Goal: Task Accomplishment & Management: Use online tool/utility

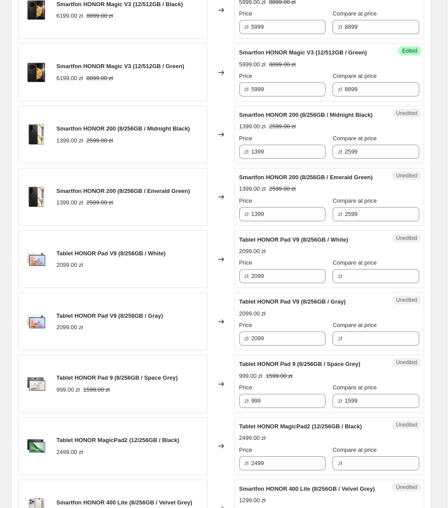
scroll to position [602, 0]
drag, startPoint x: 292, startPoint y: 186, endPoint x: 243, endPoint y: 192, distance: 49.9
click at [243, 158] on div "zł 1399" at bounding box center [282, 151] width 86 height 14
type input "1099"
click at [195, 225] on div "Smartfon HONOR 200 (8/256GB / Emerald Green) 1399.00 zł 2599.00 zł" at bounding box center [113, 197] width 190 height 58
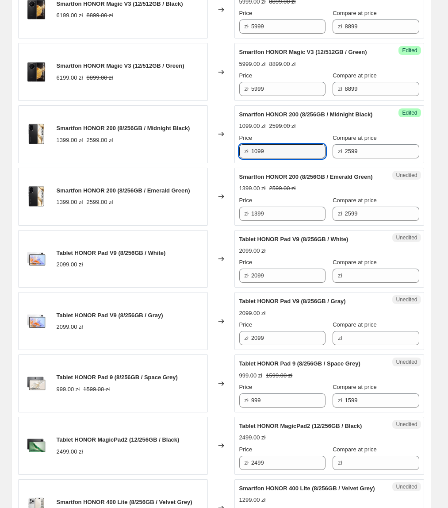
drag, startPoint x: 277, startPoint y: 186, endPoint x: 222, endPoint y: 186, distance: 54.8
click at [222, 163] on div "Smartfon HONOR 200 (8/256GB / Midnight Black) 1399.00 zł 2599.00 zł Changed to …" at bounding box center [221, 134] width 406 height 58
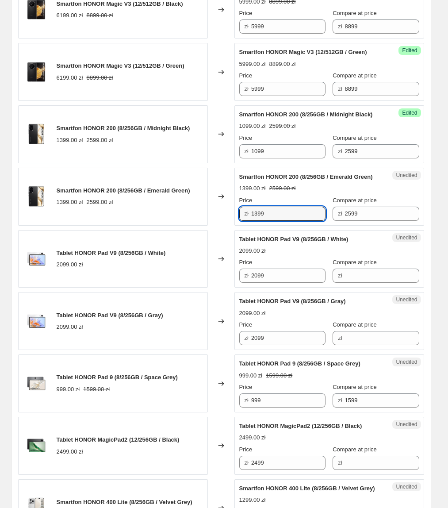
paste input "0"
drag, startPoint x: 287, startPoint y: 258, endPoint x: 206, endPoint y: 263, distance: 81.5
click at [206, 225] on div "Smartfon HONOR 200 (8/256GB / Emerald Green) 1399.00 zł 2599.00 zł Changed to U…" at bounding box center [221, 197] width 406 height 58
type input "1099"
click at [208, 225] on div "Smartfon HONOR 200 (8/256GB / Emerald Green) 1399.00 zł 2599.00 zł" at bounding box center [113, 197] width 190 height 58
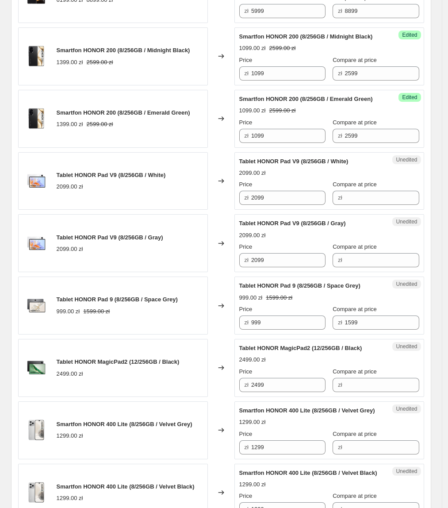
scroll to position [680, 0]
drag, startPoint x: 256, startPoint y: 241, endPoint x: 230, endPoint y: 241, distance: 25.2
click at [230, 210] on div "Tablet HONOR Pad V9 (8/256GB / White) 2099.00 zł Changed to Unedited Tablet HON…" at bounding box center [221, 181] width 406 height 58
drag, startPoint x: 354, startPoint y: 241, endPoint x: 329, endPoint y: 247, distance: 25.3
click at [354, 204] on input "Compare at price" at bounding box center [382, 197] width 74 height 14
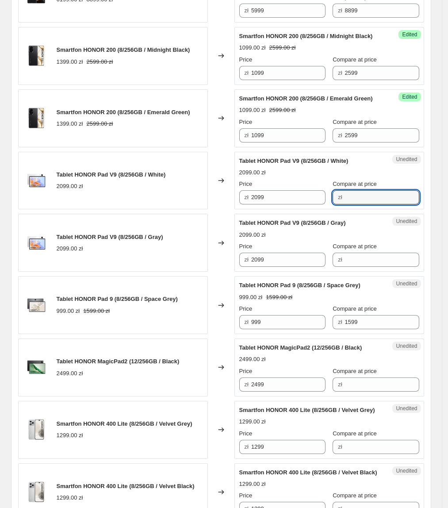
paste input "2099"
type input "2099"
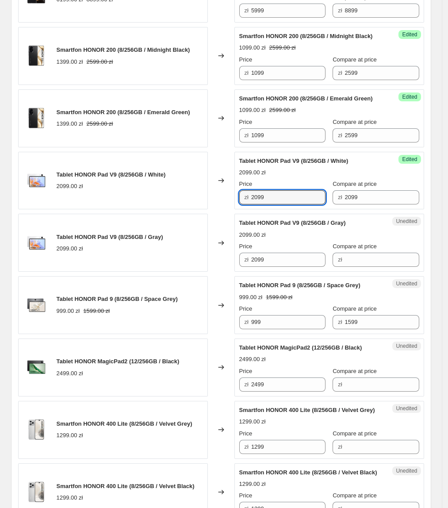
drag, startPoint x: 298, startPoint y: 243, endPoint x: 251, endPoint y: 246, distance: 46.9
click at [251, 204] on div "zł 2099" at bounding box center [282, 197] width 86 height 14
type input "1699"
click at [218, 271] on div "Changed to" at bounding box center [221, 243] width 27 height 58
drag, startPoint x: 289, startPoint y: 241, endPoint x: 234, endPoint y: 246, distance: 55.1
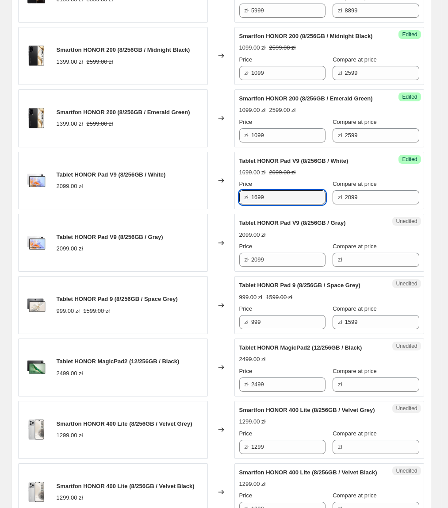
click at [234, 210] on div "Tablet HONOR Pad V9 (8/256GB / White) 2099.00 zł Changed to Success Edited Tabl…" at bounding box center [221, 181] width 406 height 58
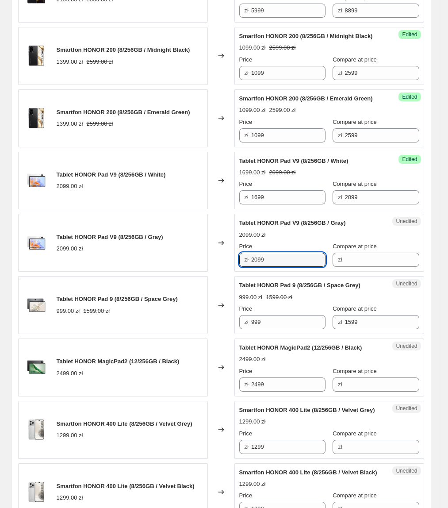
drag, startPoint x: 282, startPoint y: 308, endPoint x: 193, endPoint y: 315, distance: 89.1
click at [193, 271] on div "Tablet HONOR Pad V9 (8/256GB / Gray) 2099.00 zł Changed to Unedited Tablet HONO…" at bounding box center [221, 243] width 406 height 58
paste input "16"
type input "1699"
click at [193, 271] on div "Tablet HONOR Pad V9 (8/256GB / Gray) 2099.00 zł" at bounding box center [113, 243] width 190 height 58
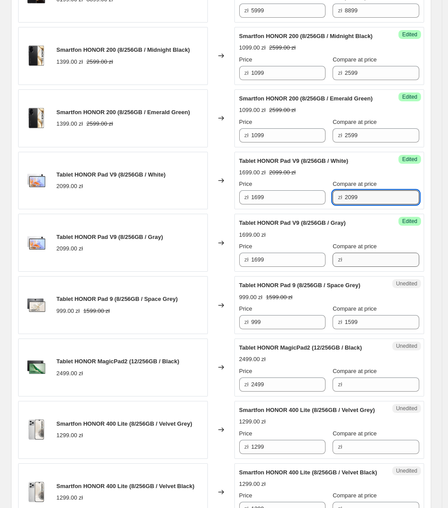
drag, startPoint x: 363, startPoint y: 239, endPoint x: 360, endPoint y: 303, distance: 63.8
click at [322, 210] on div "Success Edited Tablet HONOR Pad V9 (8/256GB / White) 1699.00 zł 2099.00 zł Pric…" at bounding box center [329, 181] width 190 height 58
click at [365, 267] on input "Compare at price" at bounding box center [382, 259] width 74 height 14
paste input "2099"
type input "2099"
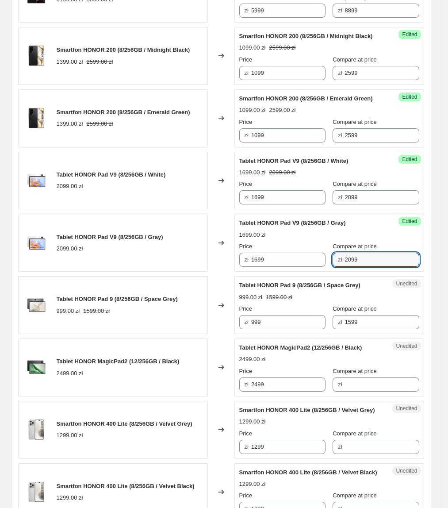
click at [184, 334] on div "Tablet HONOR Pad 9 (8/256GB / Space Grey) 999.00 zł 1599.00 zł" at bounding box center [113, 305] width 190 height 58
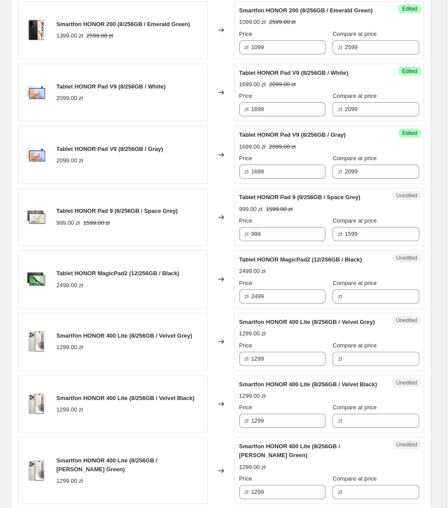
scroll to position [770, 0]
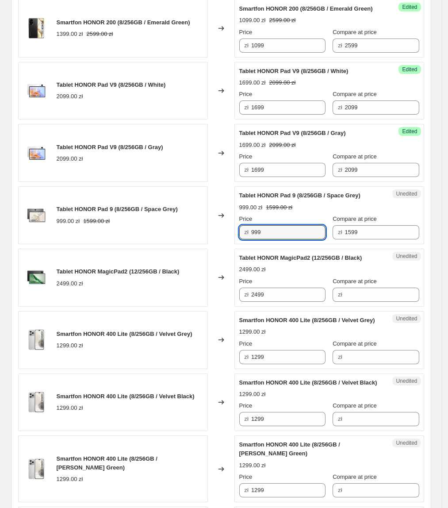
drag, startPoint x: 302, startPoint y: 272, endPoint x: 244, endPoint y: 281, distance: 58.2
click at [244, 239] on div "zł 999" at bounding box center [282, 232] width 86 height 14
type input "899"
click at [231, 306] on div "Changed to" at bounding box center [221, 277] width 27 height 58
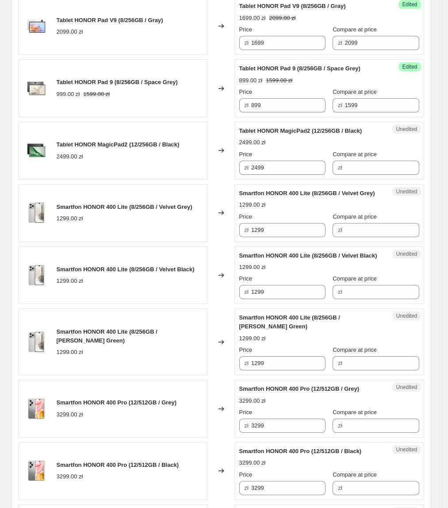
scroll to position [897, 0]
drag, startPoint x: 301, startPoint y: 211, endPoint x: 403, endPoint y: 231, distance: 104.0
click at [162, 179] on div "Tablet HONOR MagicPad2 (12/256GB / Black) 2499.00 zł Changed to Unedited Tablet…" at bounding box center [221, 150] width 406 height 58
drag, startPoint x: 390, startPoint y: 211, endPoint x: 370, endPoint y: 216, distance: 20.5
click at [390, 174] on input "Compare at price" at bounding box center [382, 167] width 74 height 14
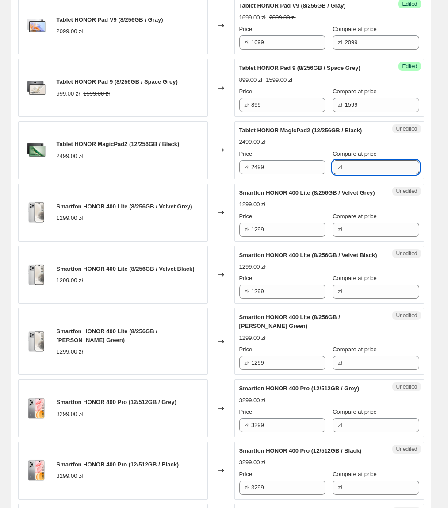
paste input "2499"
type input "2499"
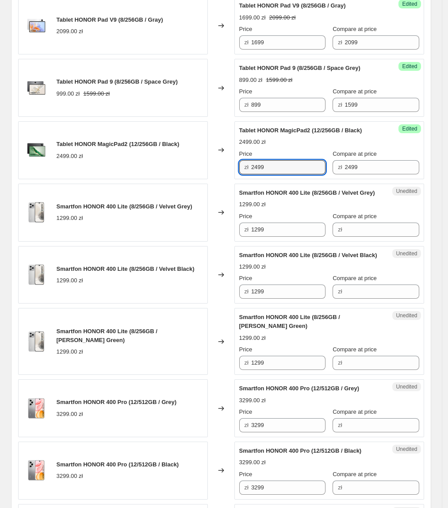
drag, startPoint x: 244, startPoint y: 218, endPoint x: 227, endPoint y: 218, distance: 16.8
click at [227, 179] on div "Tablet HONOR MagicPad2 (12/256GB / Black) 2499.00 zł Changed to Success Edited …" at bounding box center [221, 150] width 406 height 58
type input "1999"
click at [229, 236] on div "Changed to" at bounding box center [221, 212] width 27 height 58
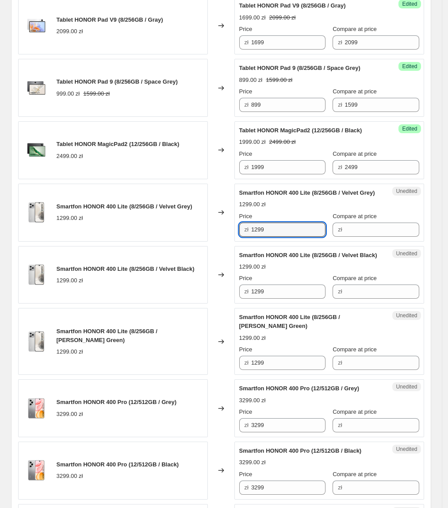
drag, startPoint x: 283, startPoint y: 285, endPoint x: 213, endPoint y: 296, distance: 71.2
click at [213, 241] on div "Smartfon HONOR 400 Lite (8/256GB / Velvet Grey) 1299.00 zł Changed to Unedited …" at bounding box center [221, 212] width 406 height 58
click at [367, 237] on input "Compare at price" at bounding box center [382, 229] width 74 height 14
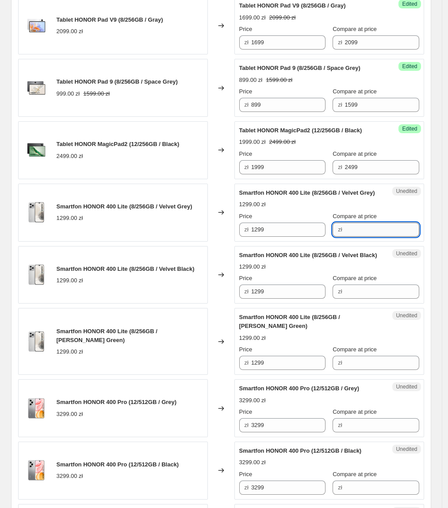
paste input "1299"
type input "1299"
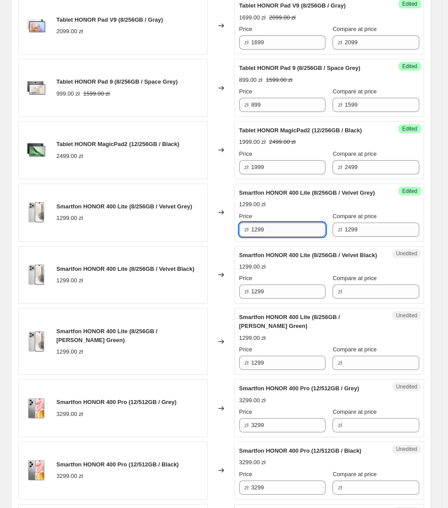
drag, startPoint x: 287, startPoint y: 290, endPoint x: 256, endPoint y: 292, distance: 31.4
click at [256, 237] on input "1299" at bounding box center [288, 229] width 74 height 14
drag, startPoint x: 279, startPoint y: 290, endPoint x: 230, endPoint y: 289, distance: 49.1
click at [230, 241] on div "Smartfon HONOR 400 Lite (8/256GB / Velvet Grey) 1299.00 zł Changed to Success E…" at bounding box center [221, 212] width 406 height 58
type input "999"
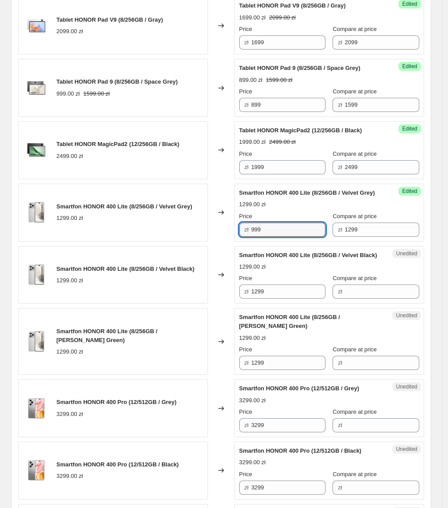
click at [208, 304] on div "Smartfon HONOR 400 Lite (8/256GB / Velvet Black) 1299.00 zł" at bounding box center [113, 275] width 190 height 58
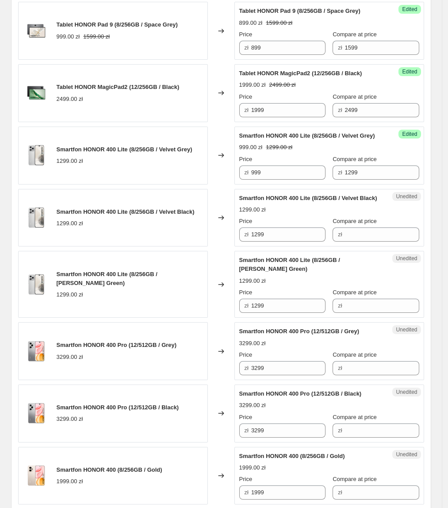
scroll to position [1000, 0]
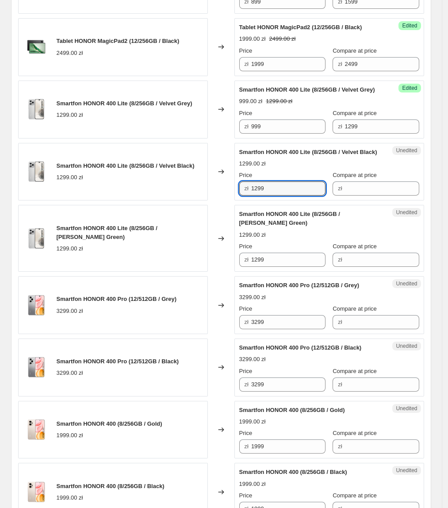
drag, startPoint x: 279, startPoint y: 258, endPoint x: 241, endPoint y: 256, distance: 38.1
click at [241, 195] on div "zł 1299" at bounding box center [282, 188] width 86 height 14
click at [338, 191] on span "zł" at bounding box center [340, 188] width 4 height 7
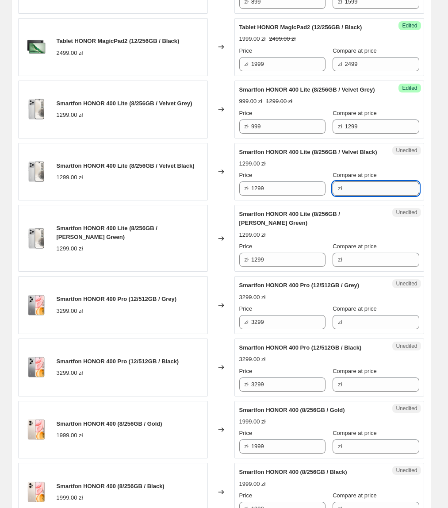
click at [347, 195] on input "Compare at price" at bounding box center [382, 188] width 74 height 14
paste input "1299"
type input "1299"
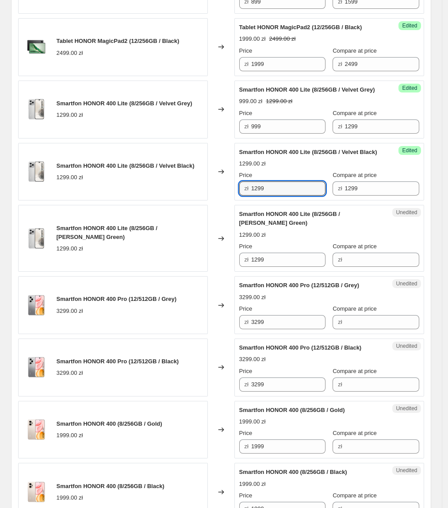
drag, startPoint x: 309, startPoint y: 256, endPoint x: 249, endPoint y: 264, distance: 60.7
click at [249, 201] on div "Success Edited Smartfon HONOR 400 Lite (8/256GB / Velvet Black) 1299.00 zł Pric…" at bounding box center [329, 172] width 190 height 58
type input "999"
click at [158, 271] on div "Smartfon HONOR 400 Lite (8/256GB / Marrs Green) 1299.00 zł" at bounding box center [113, 238] width 190 height 67
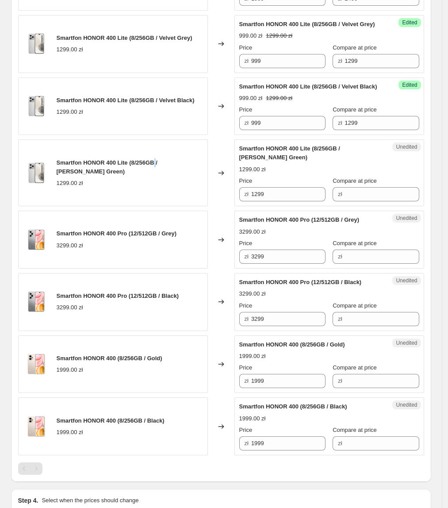
scroll to position [1066, 0]
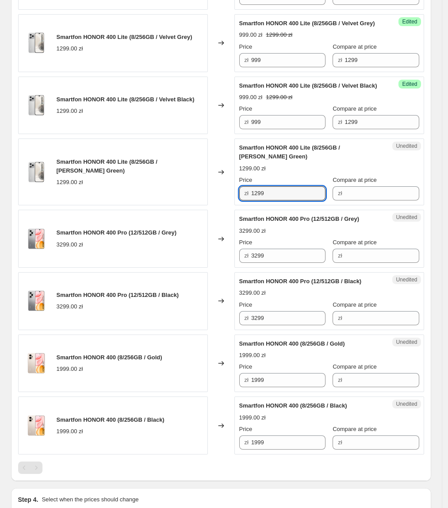
drag, startPoint x: 297, startPoint y: 252, endPoint x: 248, endPoint y: 252, distance: 49.5
click at [248, 200] on div "Price zł 1299" at bounding box center [282, 188] width 86 height 25
click at [338, 200] on div "zł" at bounding box center [375, 193] width 86 height 14
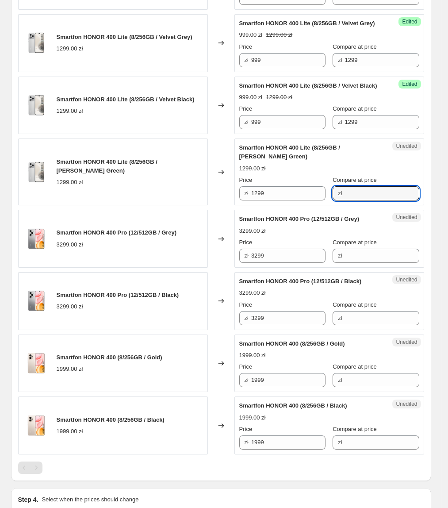
paste input "1299"
type input "1299"
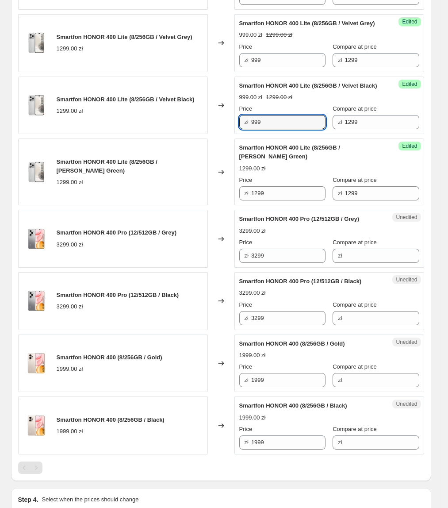
drag, startPoint x: 202, startPoint y: 193, endPoint x: 202, endPoint y: 206, distance: 12.4
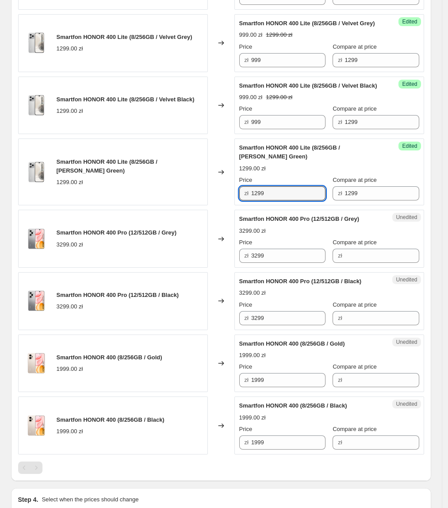
paste input "9"
drag, startPoint x: 253, startPoint y: 264, endPoint x: 228, endPoint y: 264, distance: 25.2
click at [228, 205] on div "Smartfon HONOR 400 Lite (8/256GB / Marrs Green) 1299.00 zł Changed to Success E…" at bounding box center [221, 171] width 406 height 67
type input "999"
click at [228, 205] on div "Changed to" at bounding box center [221, 171] width 27 height 67
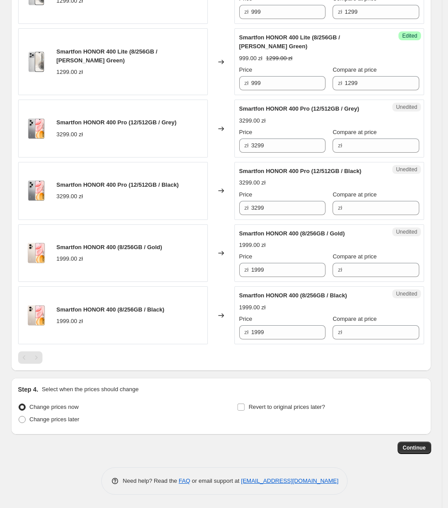
scroll to position [1203, 0]
drag, startPoint x: 296, startPoint y: 188, endPoint x: 307, endPoint y: 206, distance: 20.5
click at [224, 157] on div "Smartfon HONOR 400 Pro (12/512GB / Grey) 3299.00 zł Changed to Unedited Smartfo…" at bounding box center [221, 128] width 406 height 58
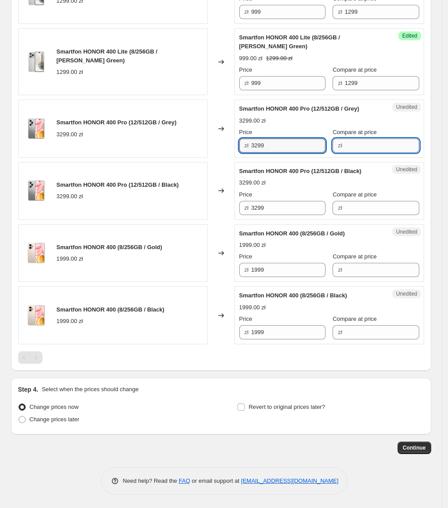
click at [367, 153] on input "Compare at price" at bounding box center [382, 145] width 74 height 14
paste input "3299"
type input "3299"
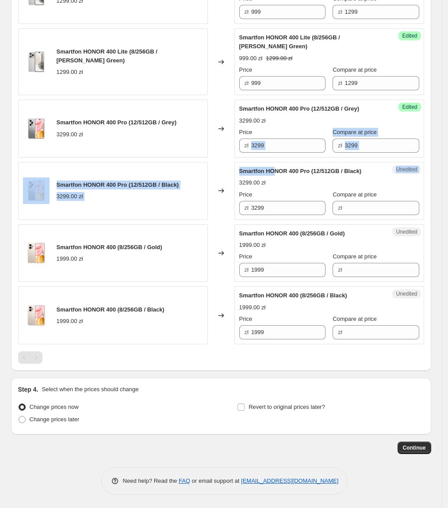
click at [269, 157] on div "Success Edited Smartfon HONOR 400 Pro (12/512GB / Grey) 3299.00 zł Price zł 329…" at bounding box center [329, 128] width 190 height 58
click at [284, 153] on input "3299" at bounding box center [288, 145] width 74 height 14
click at [292, 153] on input "3299" at bounding box center [288, 145] width 74 height 14
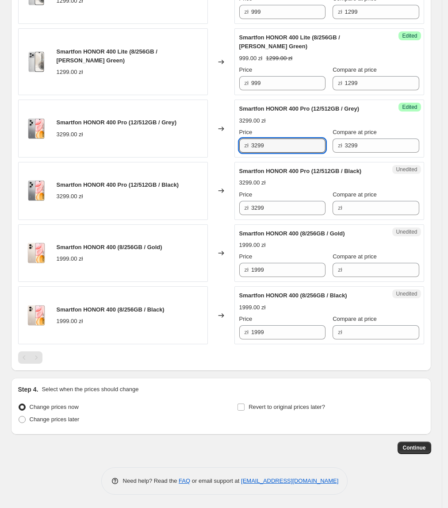
drag, startPoint x: 299, startPoint y: 187, endPoint x: 249, endPoint y: 178, distance: 50.9
click at [249, 153] on div "Price zł 3299" at bounding box center [282, 140] width 86 height 25
type input "2899"
drag, startPoint x: 172, startPoint y: 351, endPoint x: 210, endPoint y: 321, distance: 48.5
click at [174, 344] on div "Smartfon HONOR 400 (8/256GB / Black) 1999.00 zł" at bounding box center [113, 315] width 190 height 58
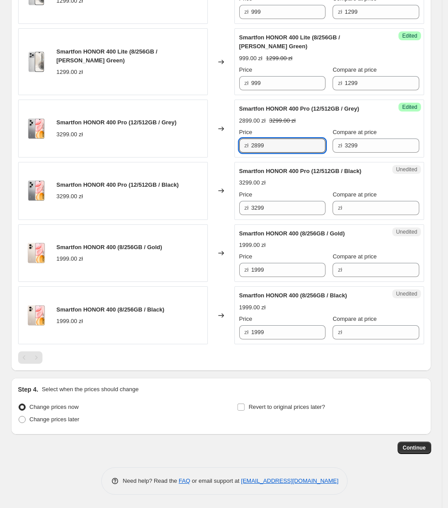
drag, startPoint x: 277, startPoint y: 186, endPoint x: 301, endPoint y: 233, distance: 53.2
click at [223, 157] on div "Smartfon HONOR 400 Pro (12/512GB / Grey) 3299.00 zł Changed to Success Edited S…" at bounding box center [221, 128] width 406 height 58
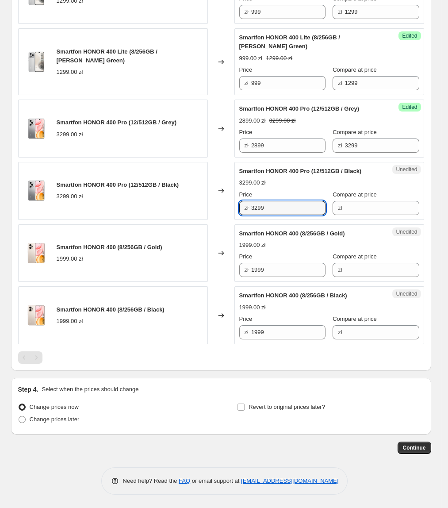
paste input "28"
drag, startPoint x: 301, startPoint y: 246, endPoint x: 193, endPoint y: 253, distance: 107.7
click at [193, 220] on div "Smartfon HONOR 400 Pro (12/512GB / Black) 3299.00 zł Changed to Unedited Smartf…" at bounding box center [221, 191] width 406 height 58
type input "2899"
drag, startPoint x: 195, startPoint y: 253, endPoint x: 354, endPoint y: 200, distance: 167.1
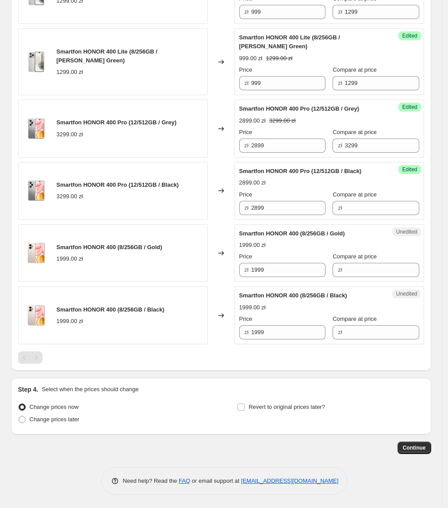
click at [199, 220] on div "Smartfon HONOR 400 Pro (12/512GB / Black) 3299.00 zł" at bounding box center [113, 191] width 190 height 58
drag, startPoint x: 384, startPoint y: 184, endPoint x: 303, endPoint y: 189, distance: 81.1
click at [303, 153] on div "Price zł 2899 Compare at price zł 3299" at bounding box center [329, 140] width 180 height 25
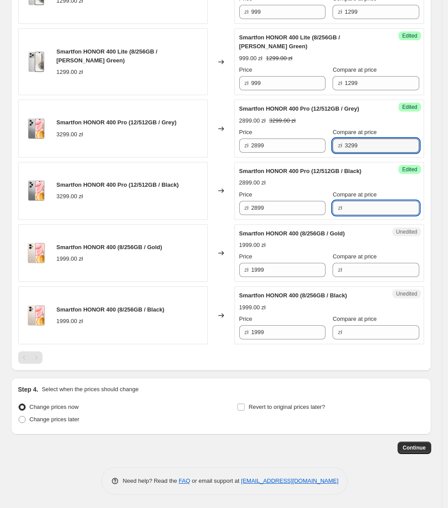
click at [359, 215] on input "Compare at price" at bounding box center [382, 208] width 74 height 14
paste input "3299"
type input "3299"
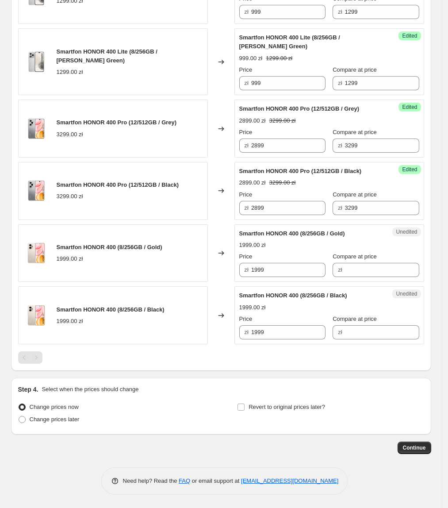
click at [213, 282] on div "Changed to" at bounding box center [221, 253] width 27 height 58
drag, startPoint x: 286, startPoint y: 318, endPoint x: 257, endPoint y: 317, distance: 28.8
click at [256, 282] on div "Unedited Smartfon HONOR 400 (8/256GB / Gold) 1999.00 zł Price zł 1999 Compare a…" at bounding box center [329, 253] width 190 height 58
drag, startPoint x: 278, startPoint y: 312, endPoint x: 237, endPoint y: 314, distance: 40.7
click at [237, 282] on div "Unedited Smartfon HONOR 400 (8/256GB / Gold) 1999.00 zł Price zł 1999 Compare a…" at bounding box center [329, 253] width 190 height 58
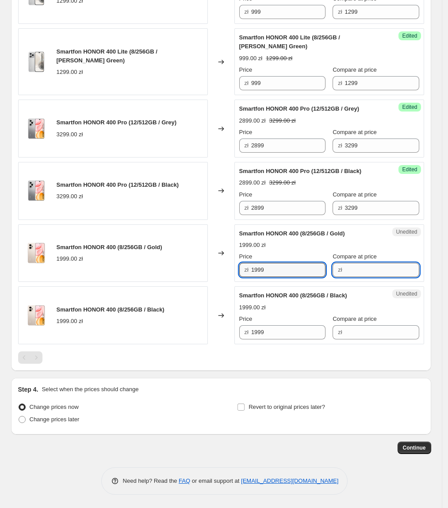
click at [368, 277] on input "Compare at price" at bounding box center [382, 270] width 74 height 14
paste input "1999"
type input "1999"
drag
click at [250, 277] on div "zł 1999" at bounding box center [282, 270] width 86 height 14
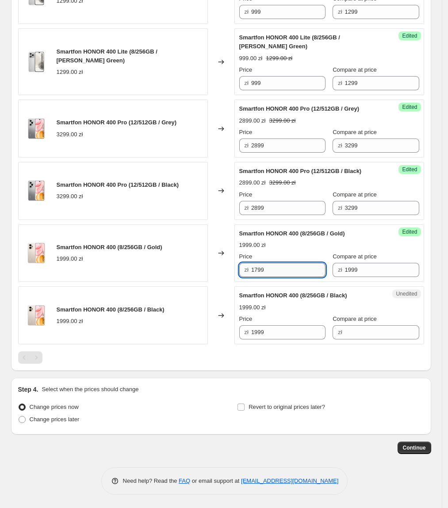
type input "1799"
click at [250, 277] on div "zł 1799" at bounding box center [282, 270] width 86 height 14
drag, startPoint x: 298, startPoint y: 315, endPoint x: 249, endPoint y: 316, distance: 48.2
click at [249, 277] on div "zł 1799" at bounding box center [282, 270] width 86 height 14
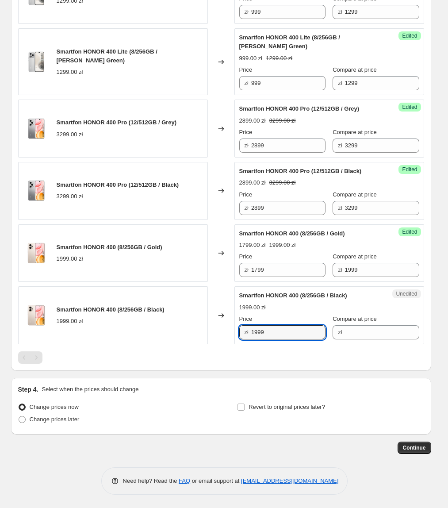
drag, startPoint x: 290, startPoint y: 375, endPoint x: 179, endPoint y: 371, distance: 110.6
click at [179, 344] on div "Smartfon HONOR 400 (8/256GB / Black) 1999.00 zł Changed to Unedited Smartfon HO…" at bounding box center [221, 315] width 406 height 58
paste input "7"
type input "1799"
click at [179, 344] on div "Smartfon HONOR 400 (8/256GB / Black) 1999.00 zł" at bounding box center [113, 315] width 190 height 58
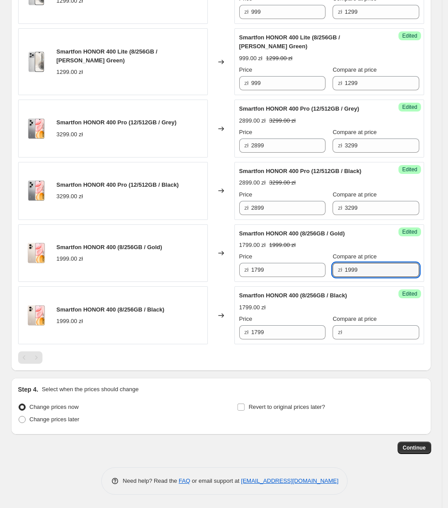
drag, startPoint x: 383, startPoint y: 310, endPoint x: 342, endPoint y: 355, distance: 60.4
click at [332, 277] on div "zł 1999" at bounding box center [375, 270] width 86 height 14
click at [373, 339] on input "Compare at price" at bounding box center [382, 332] width 74 height 14
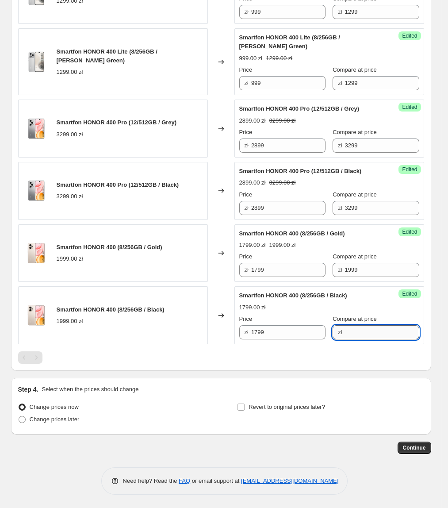
paste input "1999"
type input "1999"
click at [344, 363] on div at bounding box center [221, 357] width 406 height 12
click at [69, 418] on span "Change prices later" at bounding box center [55, 419] width 50 height 7
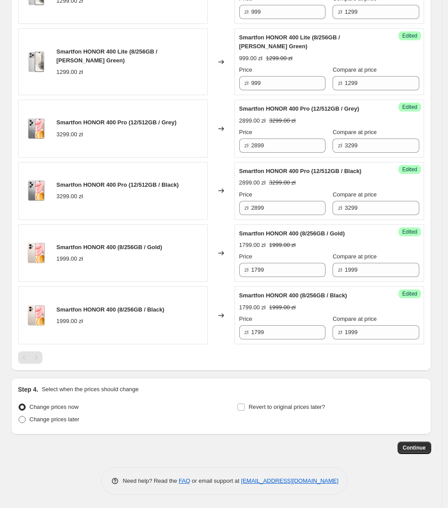
click at [19, 416] on input "Change prices later" at bounding box center [19, 416] width 0 height 0
radio input "true"
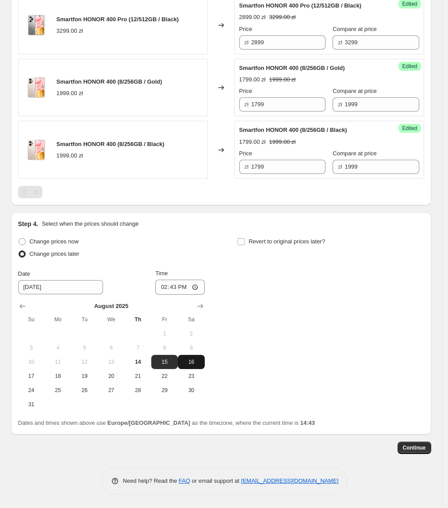
scroll to position [1394, 0]
click at [62, 383] on button "18" at bounding box center [58, 376] width 27 height 14
type input "8/18/2025"
click at [176, 294] on input "14:43" at bounding box center [180, 286] width 50 height 15
type input "00:05"
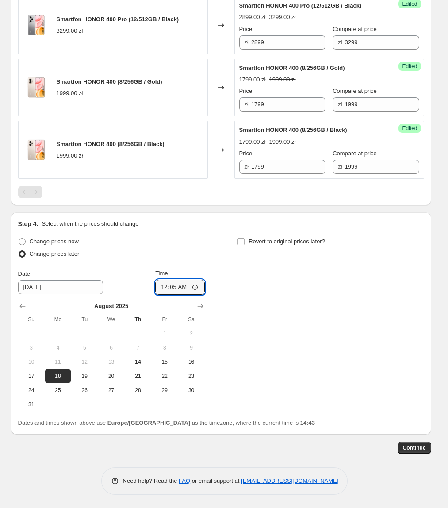
click at [234, 313] on div "Change prices now Change prices later Date 8/18/2025 Time 00:05 August 2025 Su …" at bounding box center [221, 323] width 406 height 176
click at [267, 262] on div "Revert to original prices later?" at bounding box center [330, 248] width 187 height 27
click at [271, 244] on span "Revert to original prices later?" at bounding box center [286, 241] width 76 height 7
click at [244, 245] on input "Revert to original prices later?" at bounding box center [240, 241] width 7 height 7
checkbox input "true"
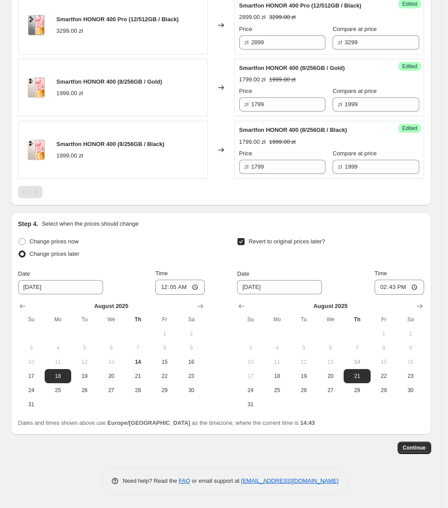
scroll to position [1410, 0]
click at [421, 308] on icon "Show next month, September 2025" at bounding box center [419, 306] width 9 height 9
click at [257, 347] on span "7" at bounding box center [250, 347] width 19 height 7
type input "9/7/2025"
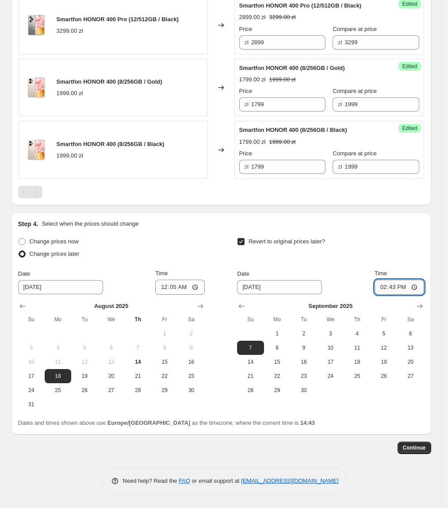
click at [397, 286] on input "14:43" at bounding box center [399, 286] width 50 height 15
click at [398, 289] on input "01:43" at bounding box center [399, 286] width 50 height 15
click at [398, 289] on input "12:03" at bounding box center [399, 286] width 50 height 15
type input "23:55"
click at [384, 260] on div "Revert to original prices later?" at bounding box center [330, 248] width 187 height 27
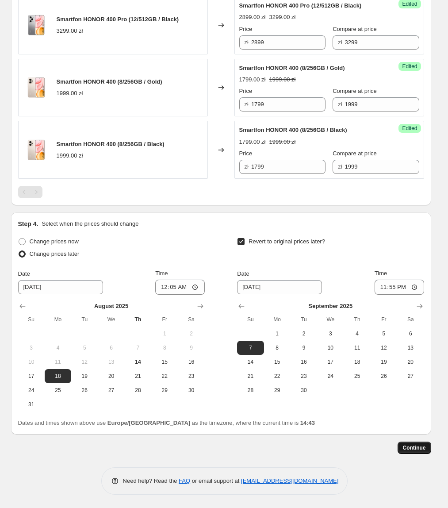
click at [420, 445] on span "Continue" at bounding box center [414, 447] width 23 height 7
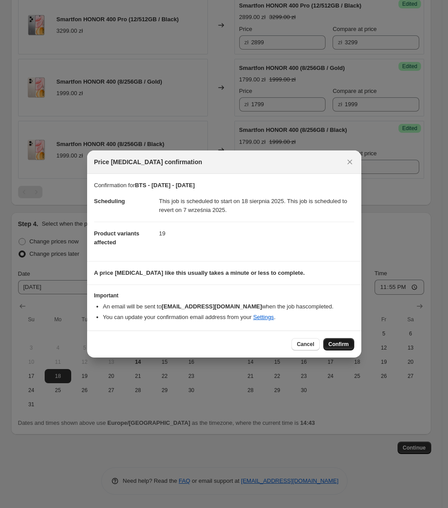
click at [332, 341] on span "Confirm" at bounding box center [338, 343] width 20 height 7
type input "BTS - 18.08 - 07.09.2025"
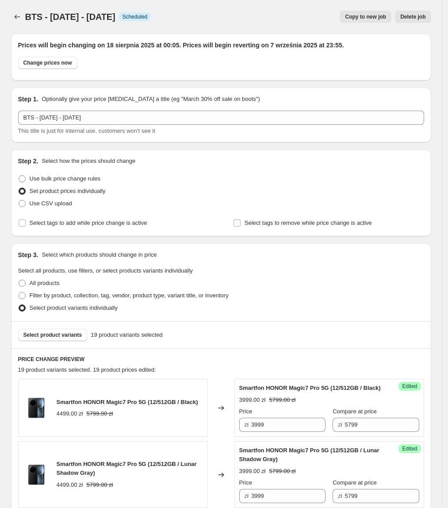
scroll to position [1410, 0]
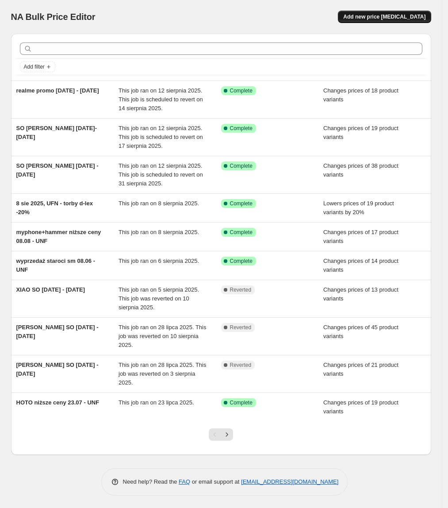
click at [376, 19] on span "Add new price [MEDICAL_DATA]" at bounding box center [384, 16] width 82 height 7
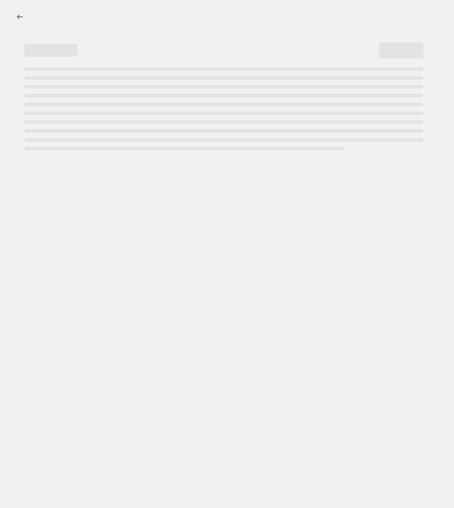
select select "percentage"
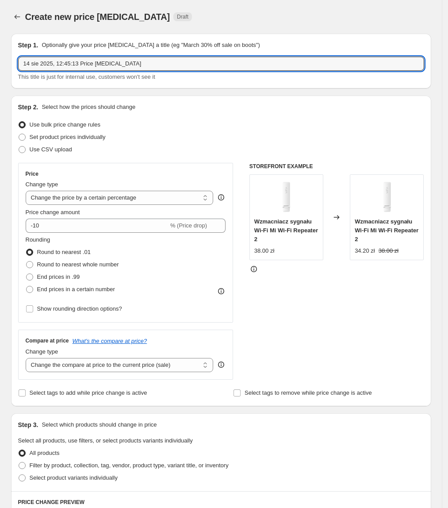
drag, startPoint x: 147, startPoint y: 64, endPoint x: 1, endPoint y: 68, distance: 146.4
click at [1, 68] on div "Create new price [MEDICAL_DATA]. This page is ready Create new price [MEDICAL_D…" at bounding box center [221, 442] width 442 height 884
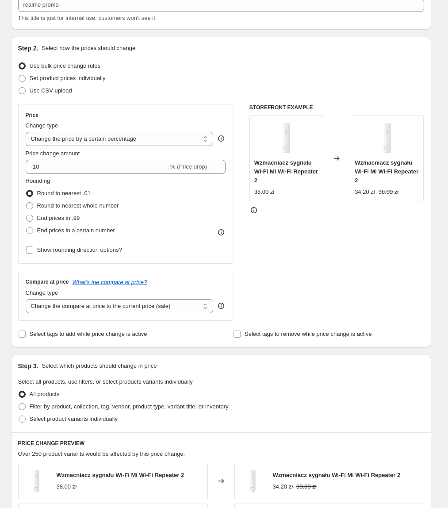
scroll to position [31, 0]
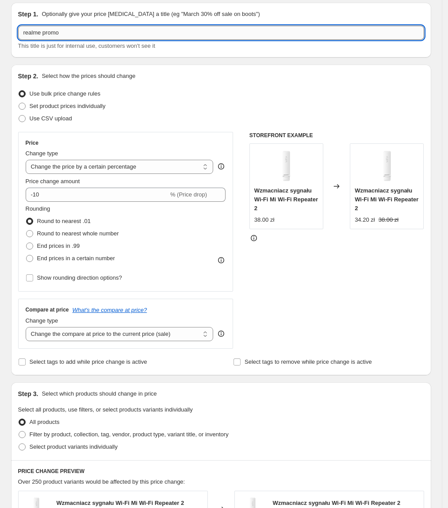
click at [113, 29] on input "realme promo" at bounding box center [221, 33] width 406 height 14
type input "realme promo [DATE] - [DATE]"
click at [73, 103] on span "Set product prices individually" at bounding box center [68, 106] width 76 height 7
click at [19, 103] on input "Set product prices individually" at bounding box center [19, 103] width 0 height 0
radio input "true"
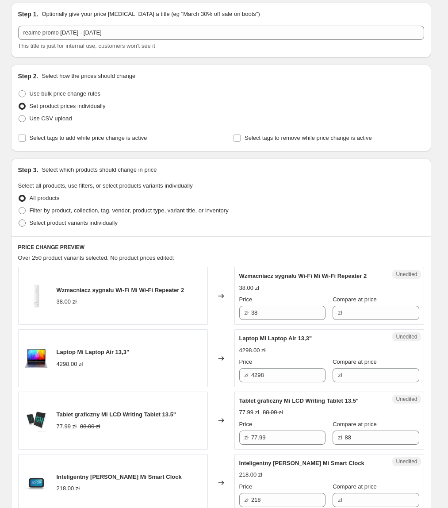
click at [75, 219] on span "Select product variants individually" at bounding box center [74, 222] width 88 height 7
click at [19, 219] on input "Select product variants individually" at bounding box center [19, 219] width 0 height 0
radio input "true"
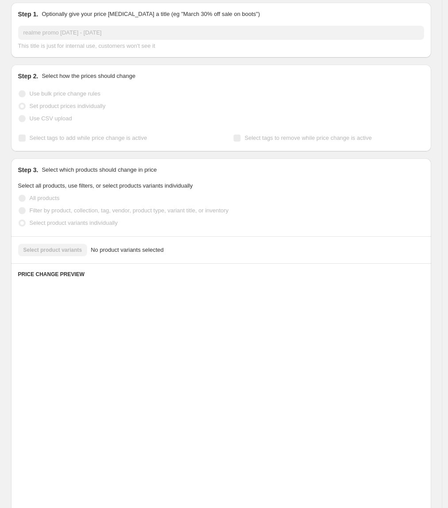
scroll to position [0, 0]
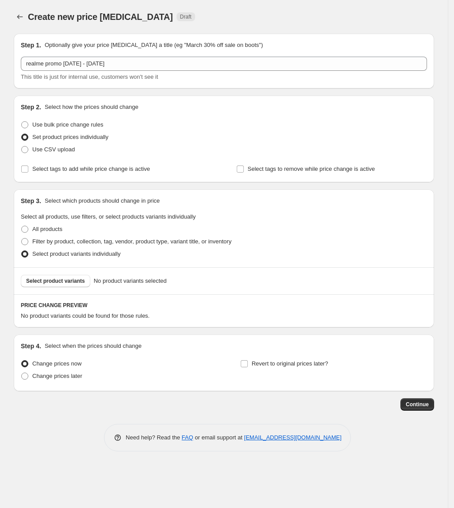
click at [68, 252] on span "Select product variants individually" at bounding box center [76, 253] width 88 height 7
click at [22, 251] on input "Select product variants individually" at bounding box center [21, 250] width 0 height 0
click at [68, 284] on span "Select product variants" at bounding box center [55, 280] width 59 height 7
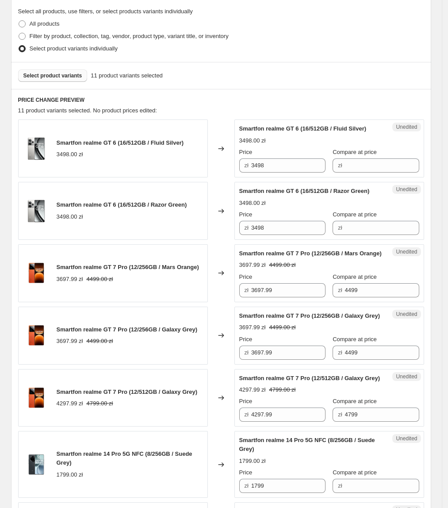
scroll to position [202, 0]
